Goal: Check status: Check status

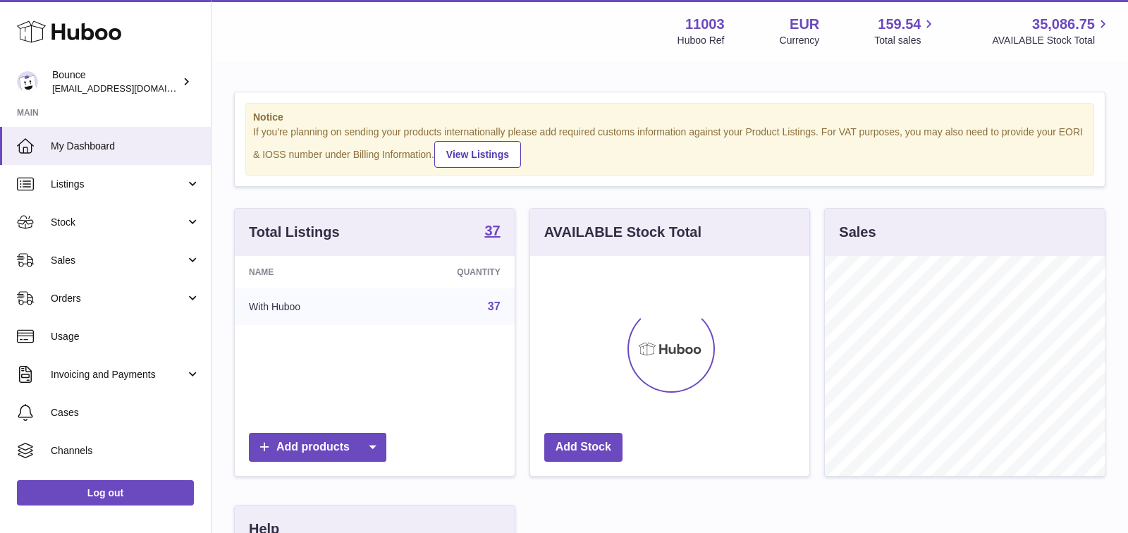
scroll to position [219, 280]
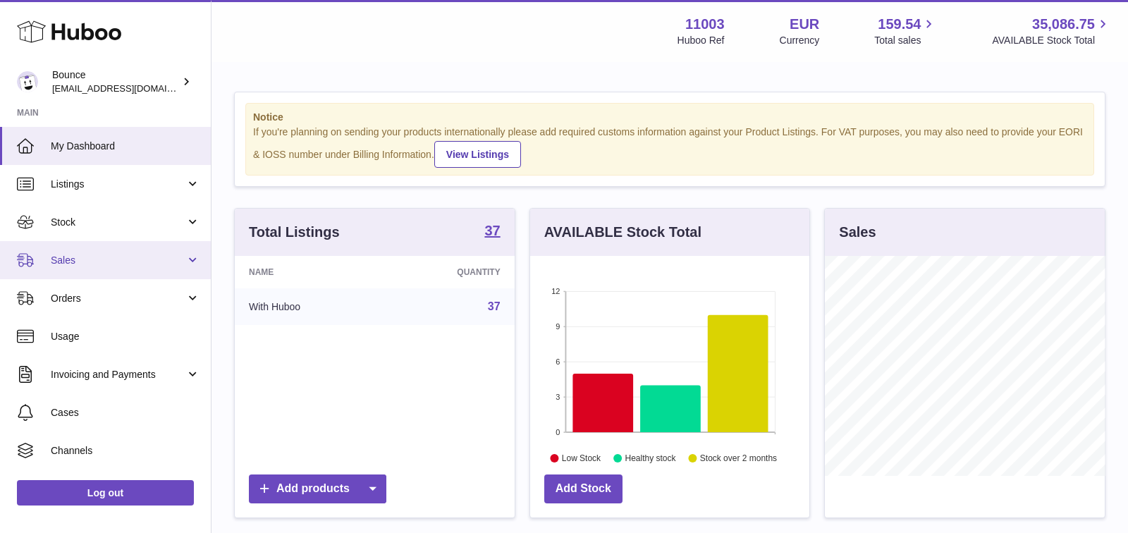
click at [152, 243] on link "Sales" at bounding box center [105, 260] width 211 height 38
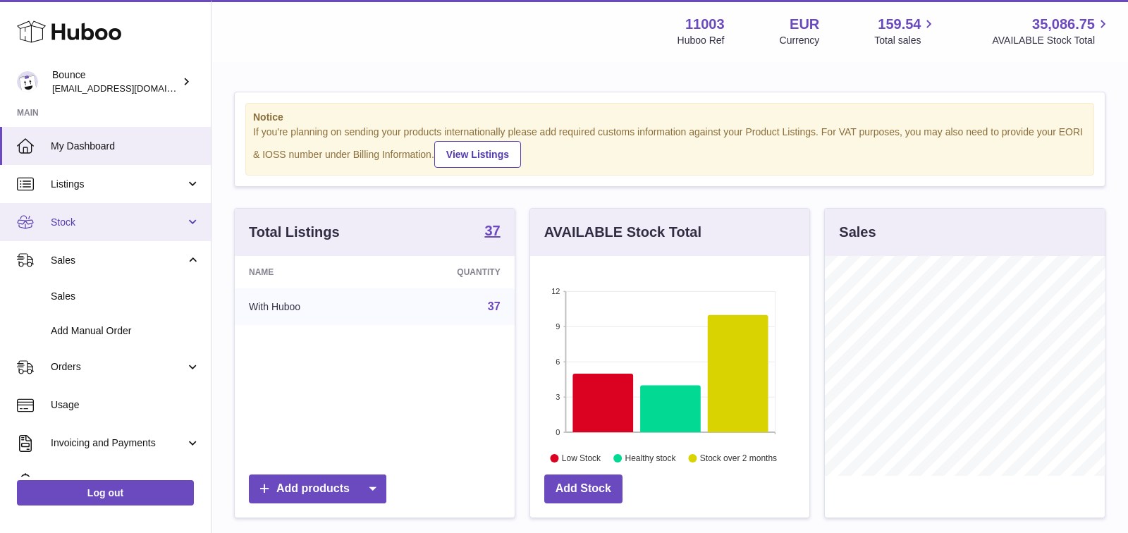
click at [152, 226] on span "Stock" at bounding box center [118, 222] width 135 height 13
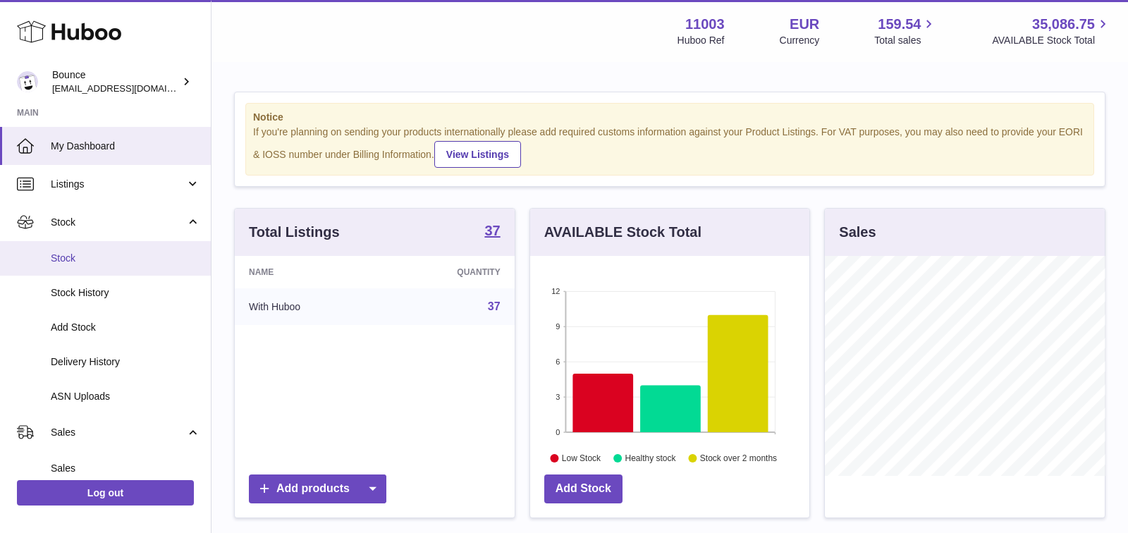
click at [149, 267] on link "Stock" at bounding box center [105, 258] width 211 height 35
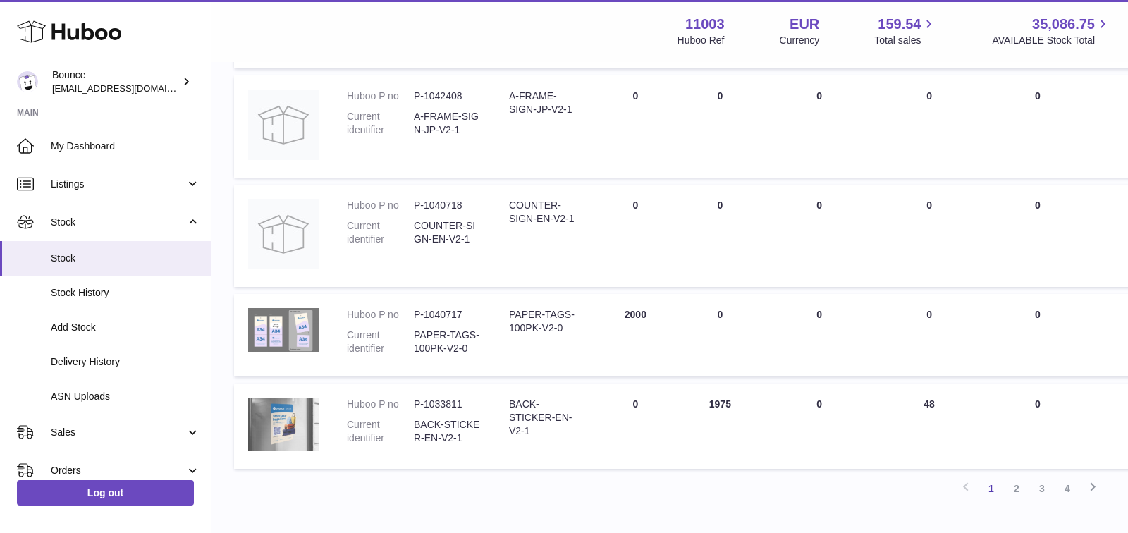
scroll to position [864, 0]
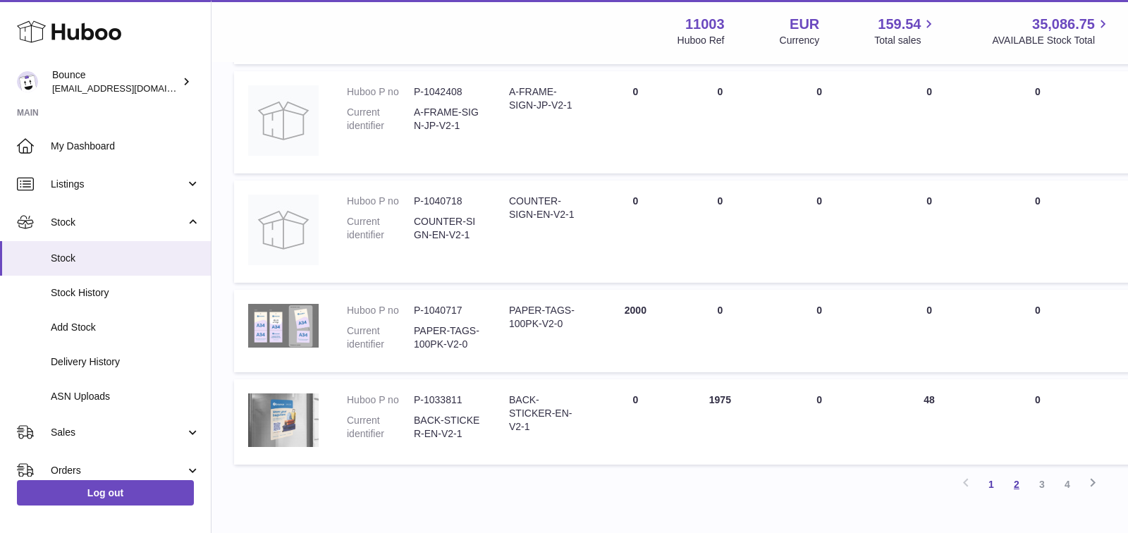
click at [1017, 480] on link "2" at bounding box center [1016, 484] width 25 height 25
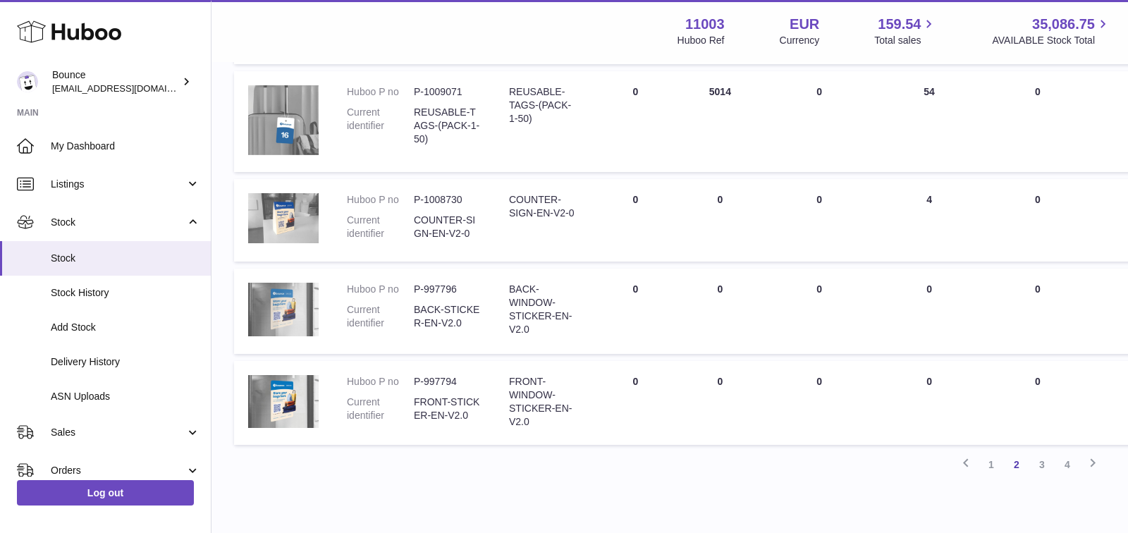
scroll to position [864, 0]
click at [1042, 463] on link "3" at bounding box center [1041, 463] width 25 height 25
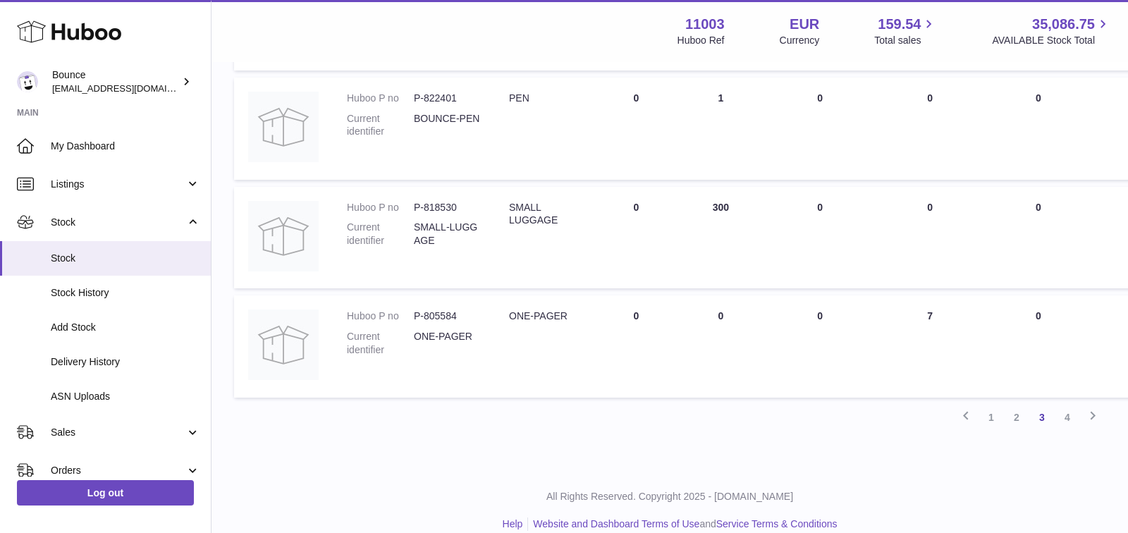
scroll to position [967, 0]
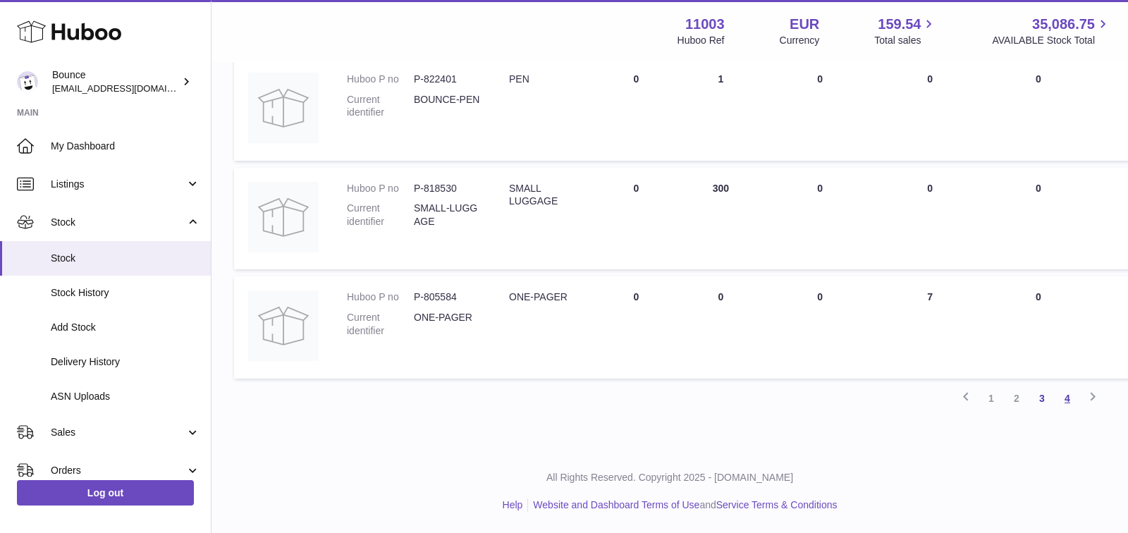
click at [1074, 397] on link "4" at bounding box center [1067, 398] width 25 height 25
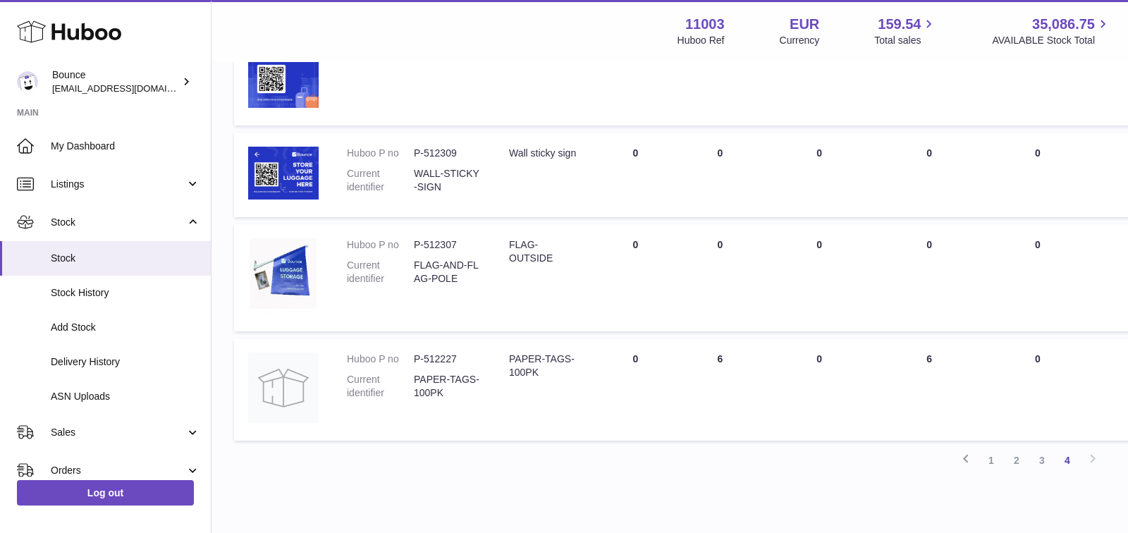
scroll to position [653, 0]
